Goal: Information Seeking & Learning: Learn about a topic

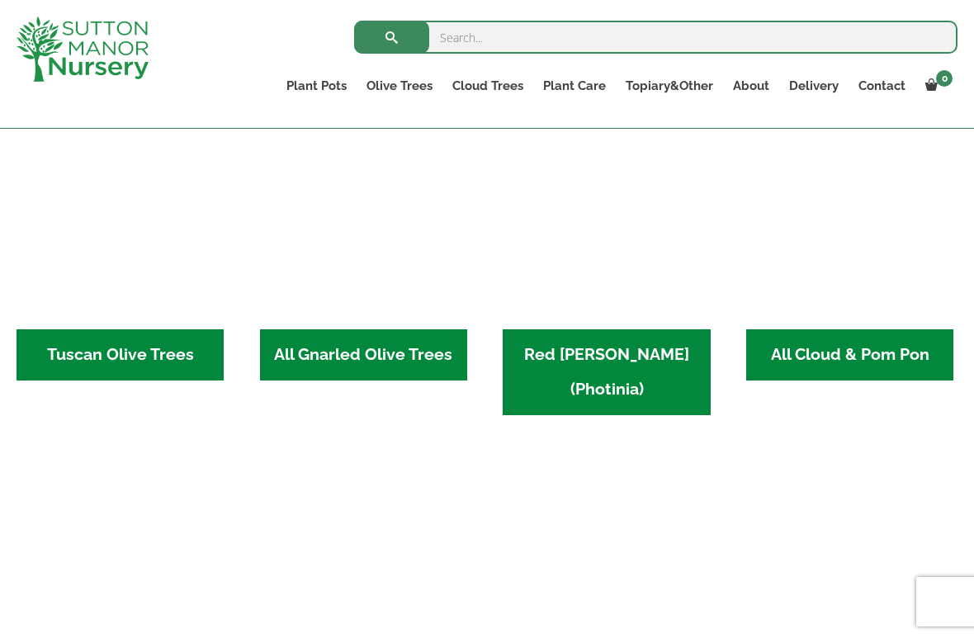
scroll to position [861, 0]
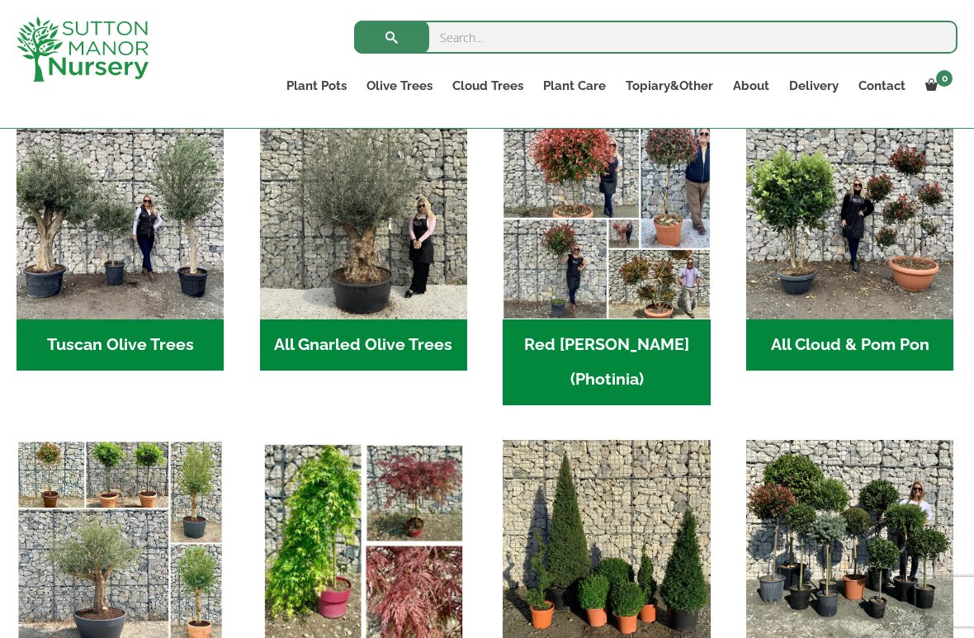
click at [312, 318] on img "Visit product category All Gnarled Olive Trees" at bounding box center [363, 215] width 207 height 207
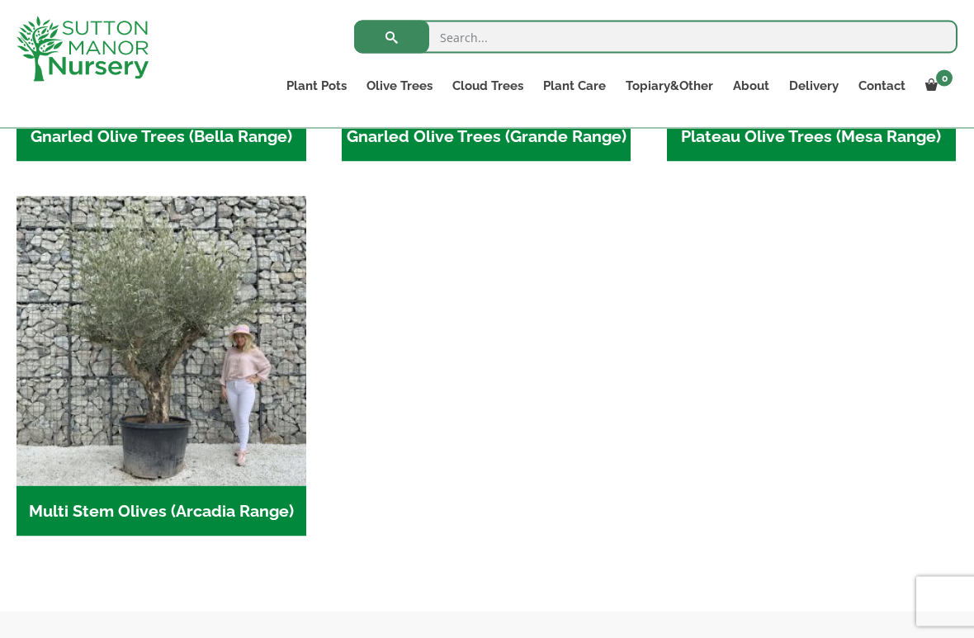
scroll to position [668, 0]
click at [114, 379] on img "Visit product category Multi Stem Olives (Arcadia Range)" at bounding box center [162, 341] width 290 height 290
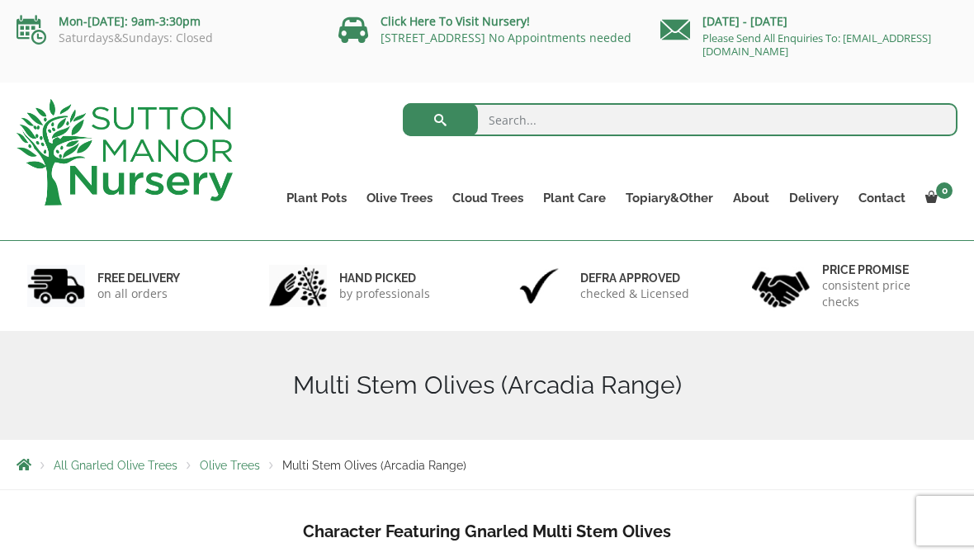
click at [506, 201] on link "Cloud Trees" at bounding box center [487, 197] width 91 height 23
click at [0, 0] on link "Ligustrum Pom Poms" at bounding box center [0, 0] width 0 height 0
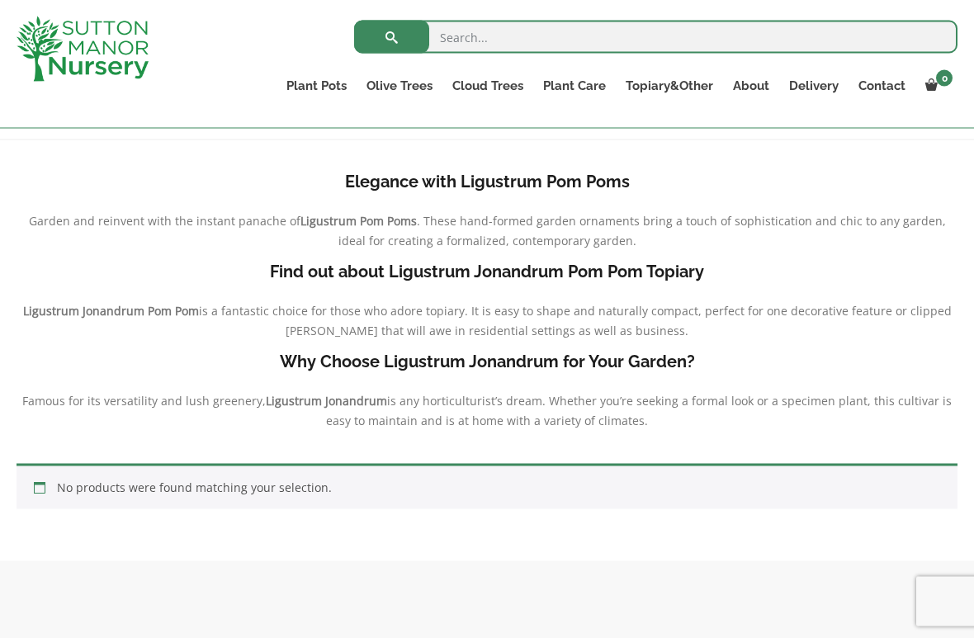
click at [137, 247] on p "Garden and reinvent with the instant panache of Ligustrum Pom Poms . These hand…" at bounding box center [487, 231] width 941 height 40
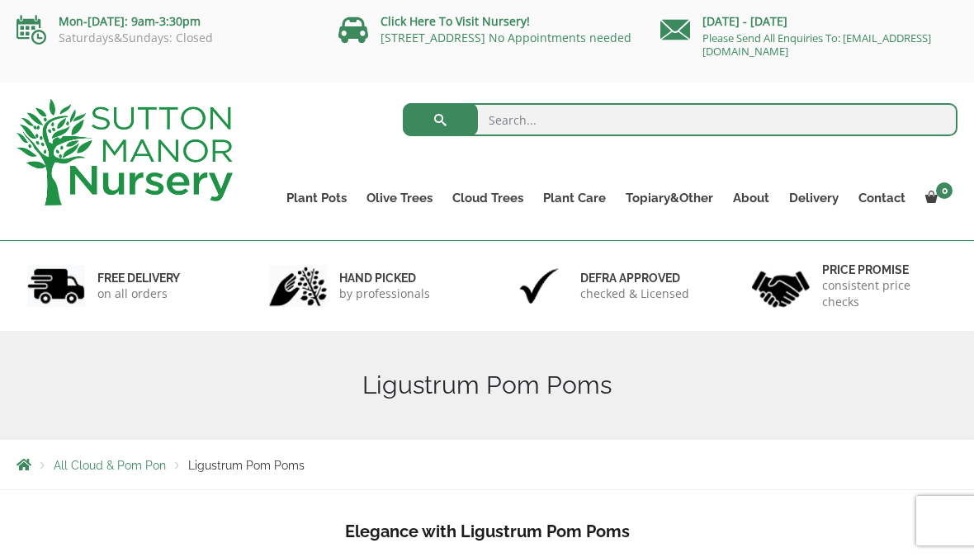
click at [0, 0] on link "Ilex Crenata Cloud Trees" at bounding box center [0, 0] width 0 height 0
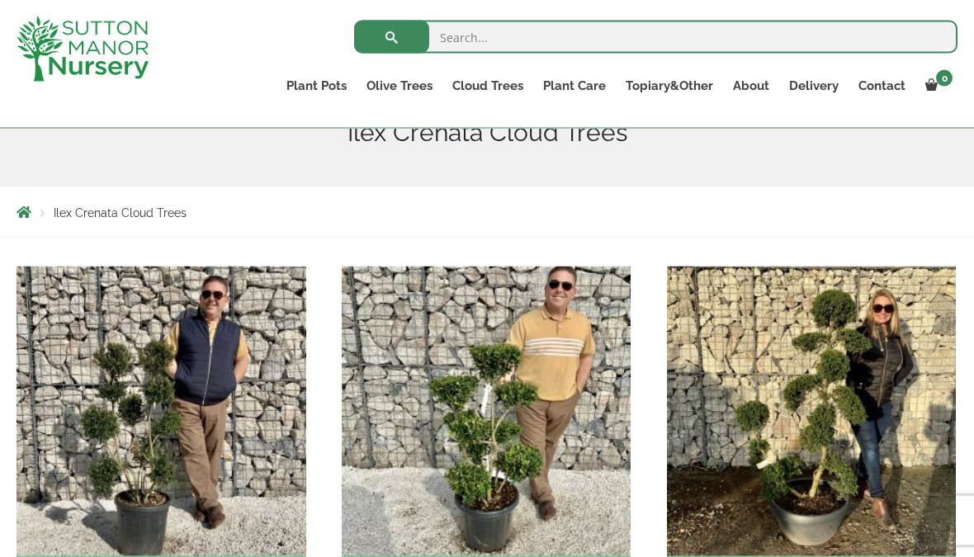
scroll to position [224, 0]
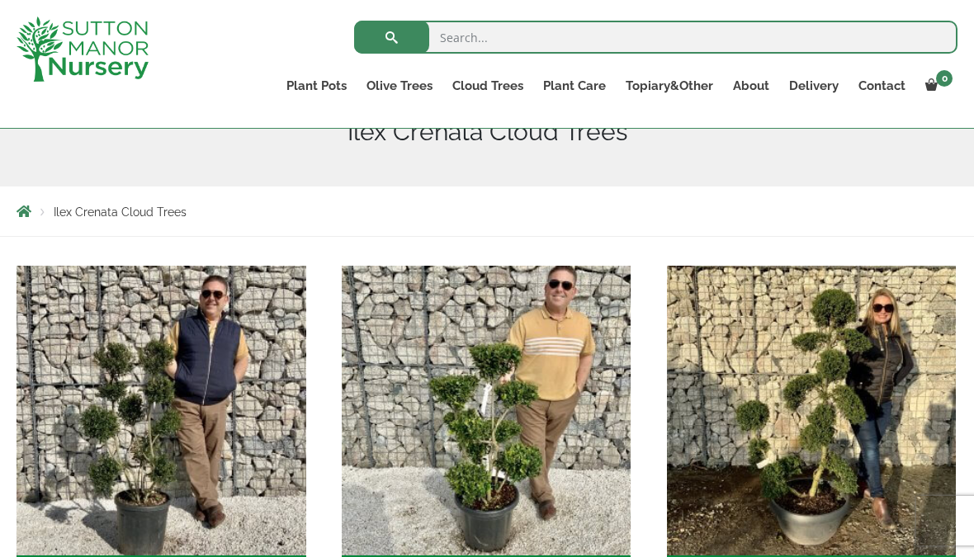
click at [839, 381] on img "Visit product category Large Ilex Clouds" at bounding box center [812, 411] width 290 height 290
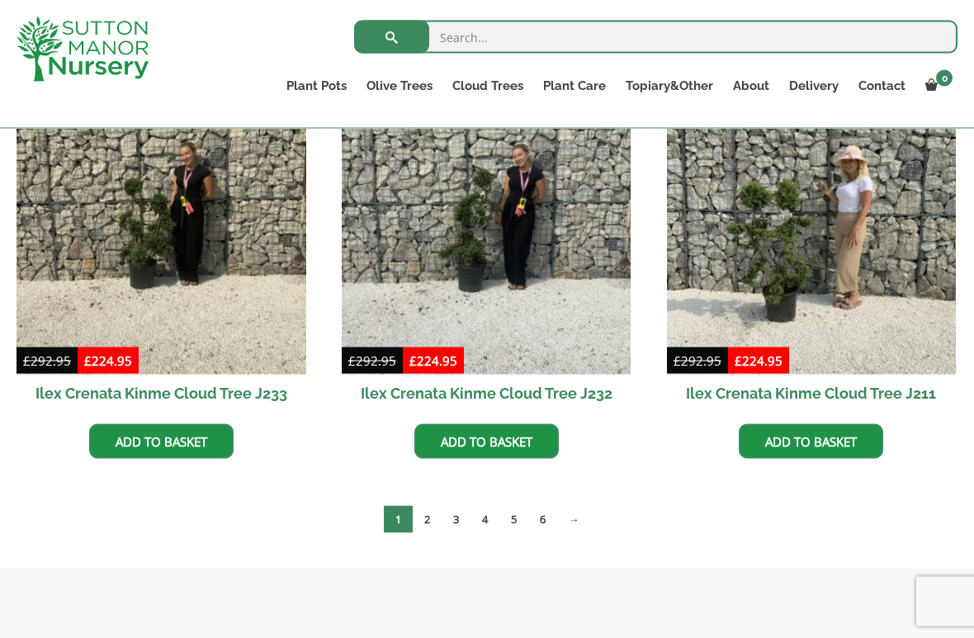
scroll to position [472, 0]
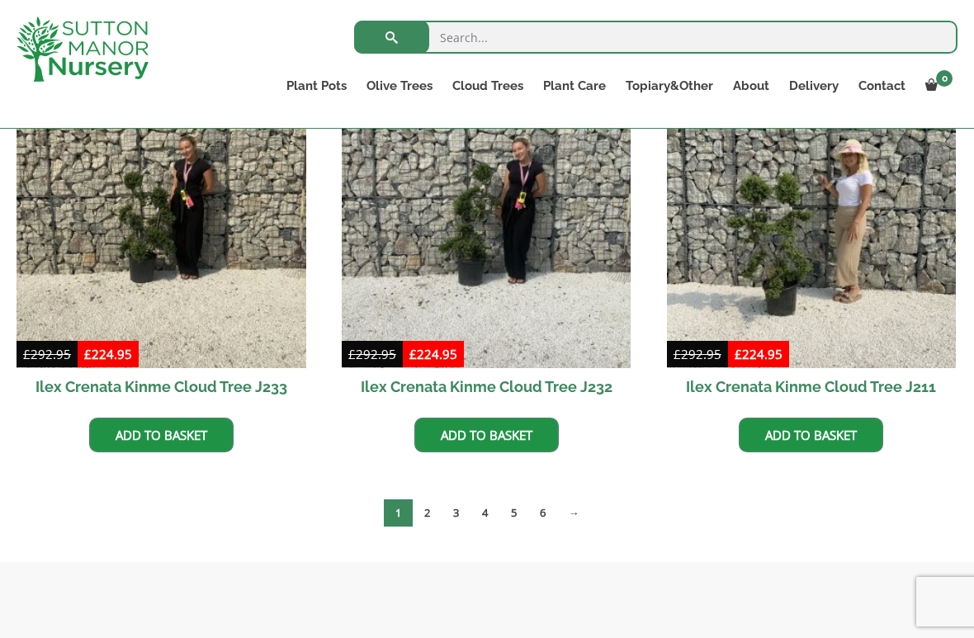
click at [786, 276] on img at bounding box center [812, 223] width 290 height 290
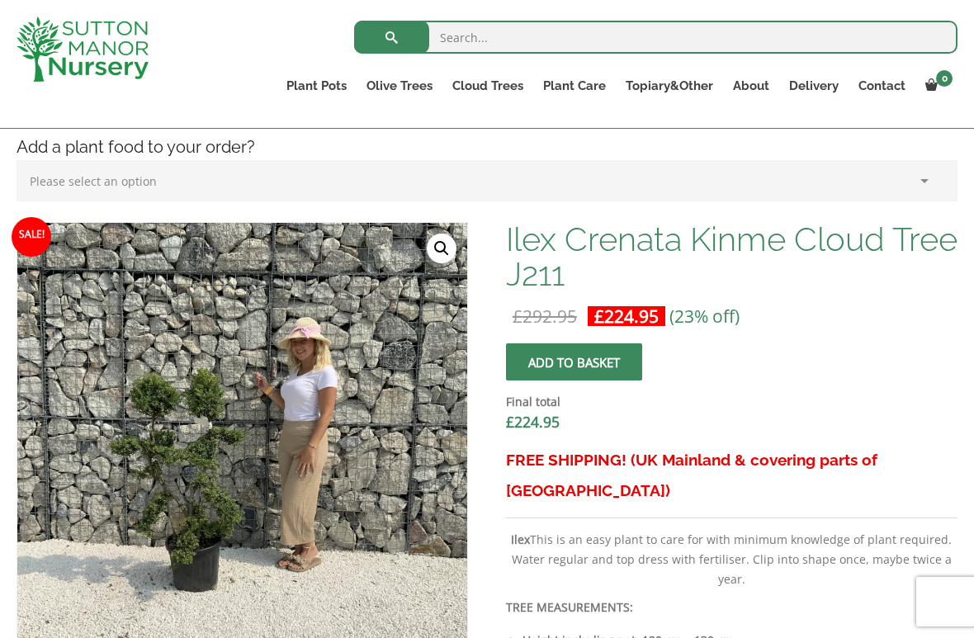
scroll to position [521, 0]
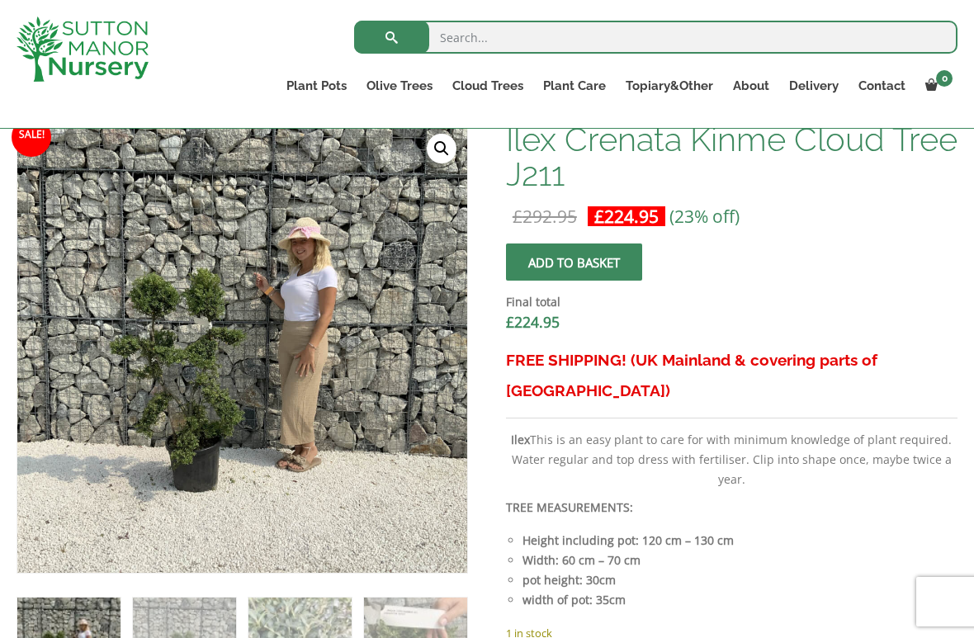
click at [172, 309] on img at bounding box center [429, 535] width 825 height 825
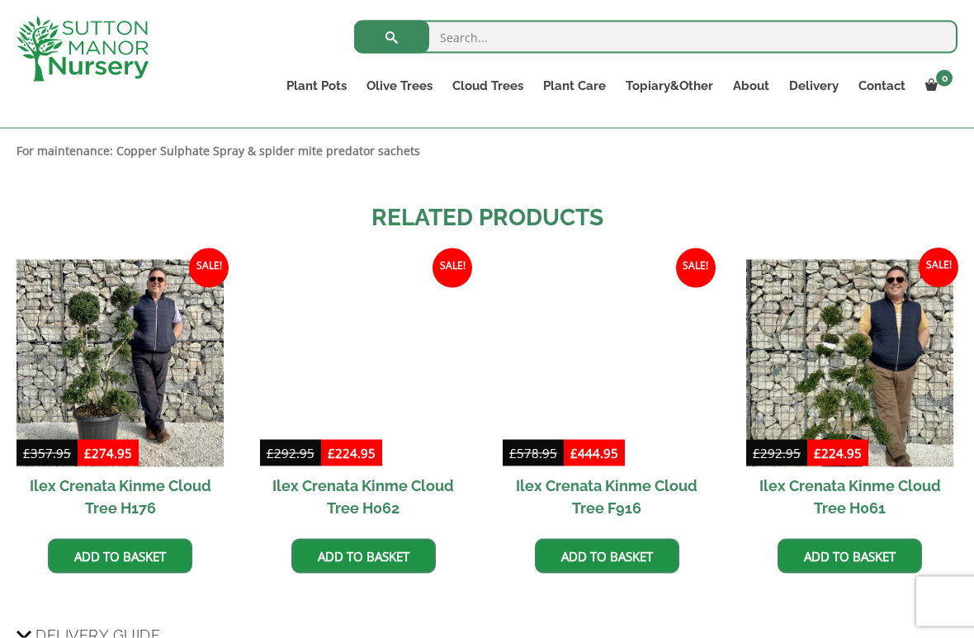
scroll to position [1565, 0]
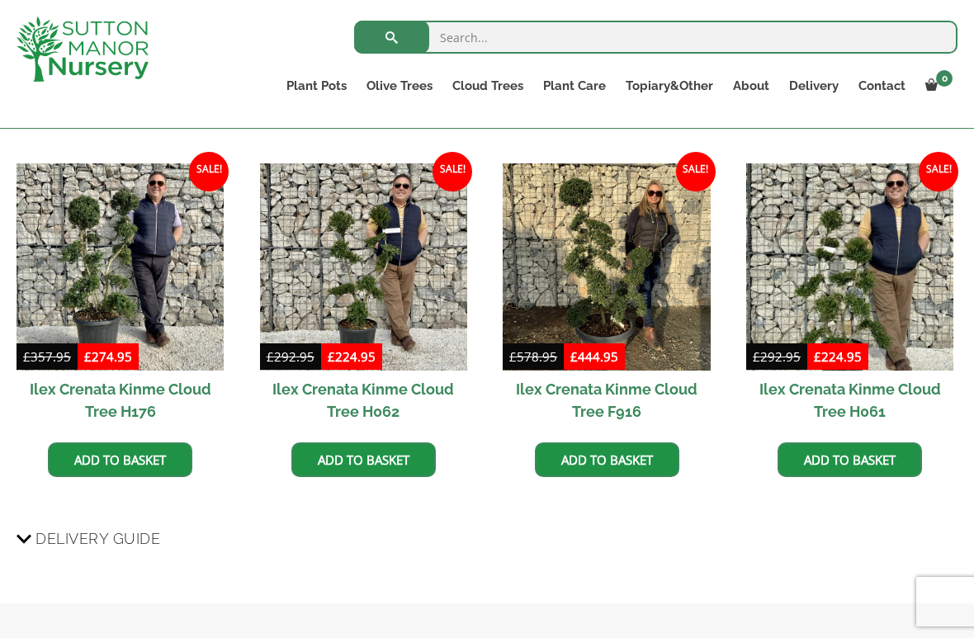
click at [624, 295] on img at bounding box center [605, 266] width 207 height 207
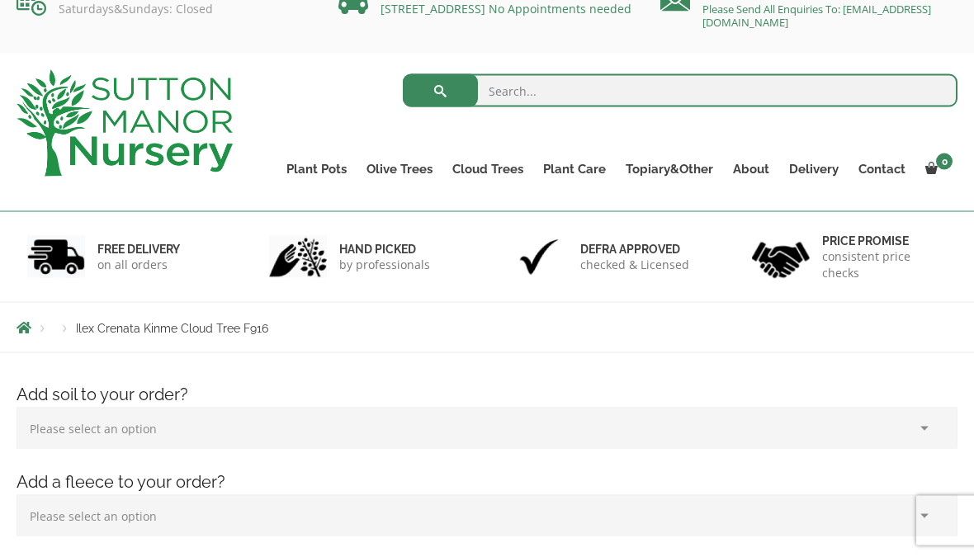
scroll to position [21, 0]
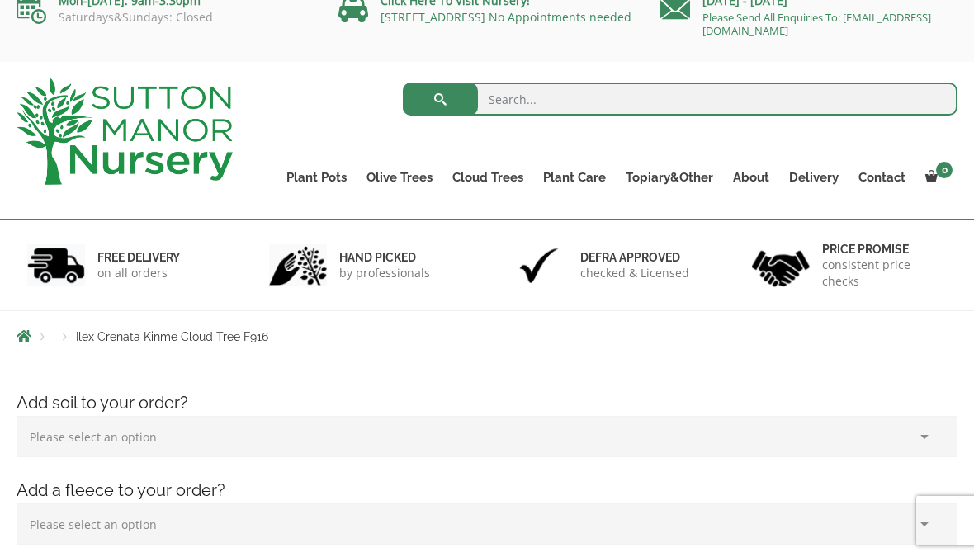
click at [0, 0] on link "Castlewellan" at bounding box center [0, 0] width 0 height 0
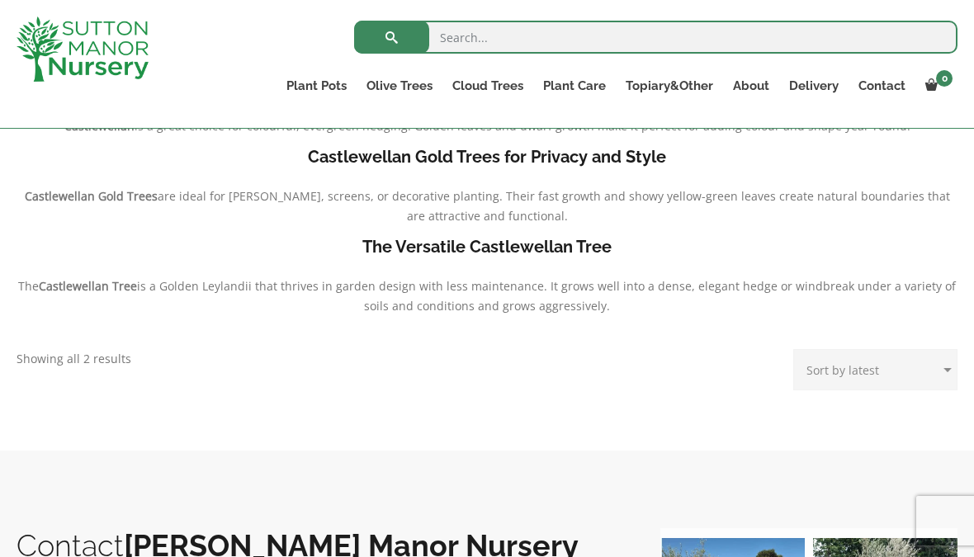
scroll to position [406, 0]
